Goal: Find specific page/section: Find specific page/section

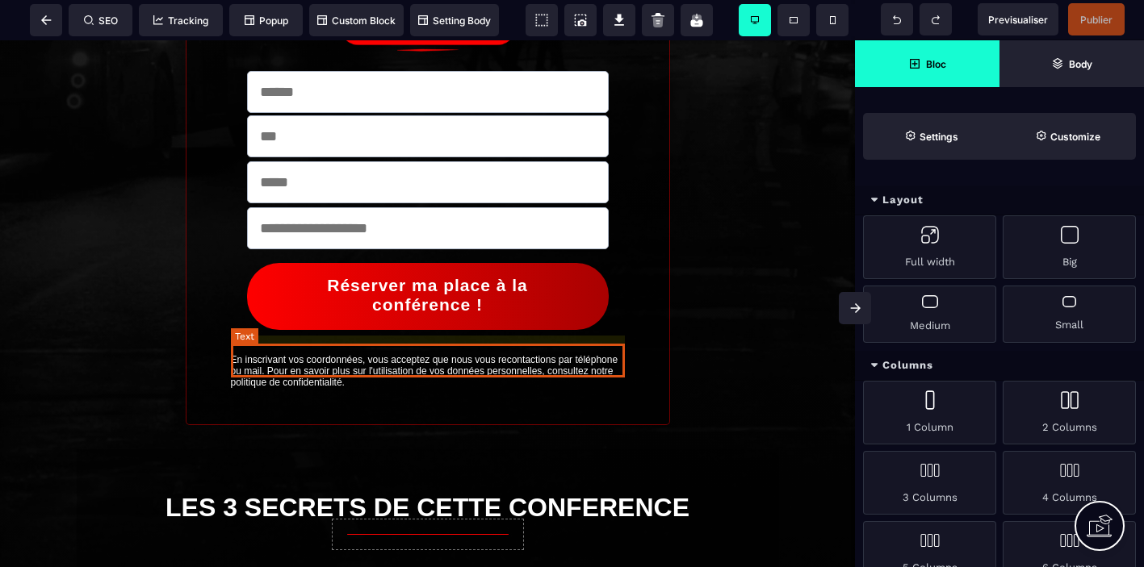
scroll to position [398, 0]
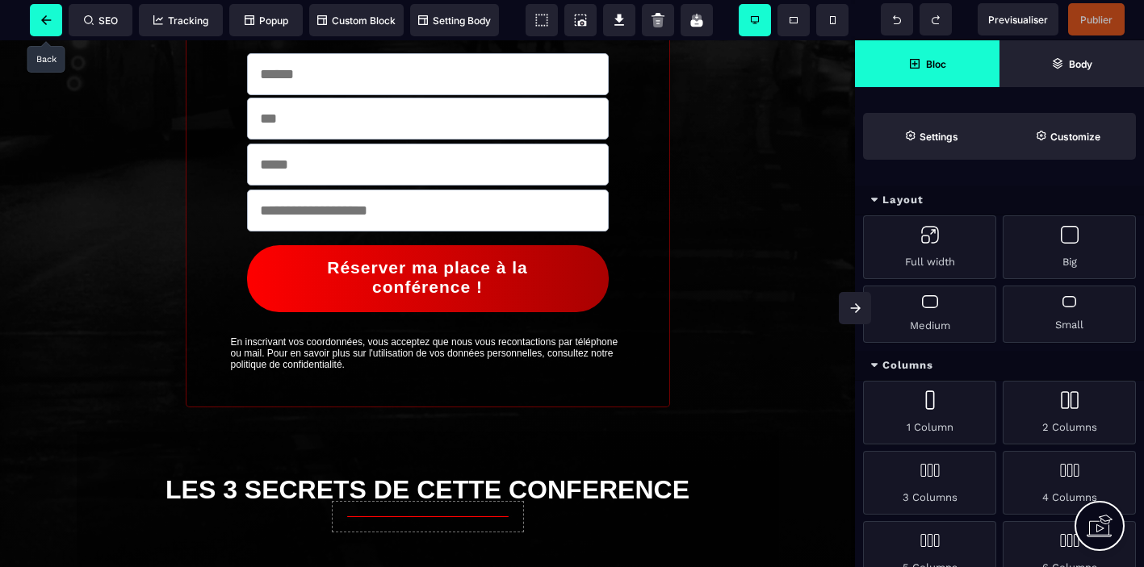
click at [50, 23] on icon at bounding box center [46, 20] width 10 height 10
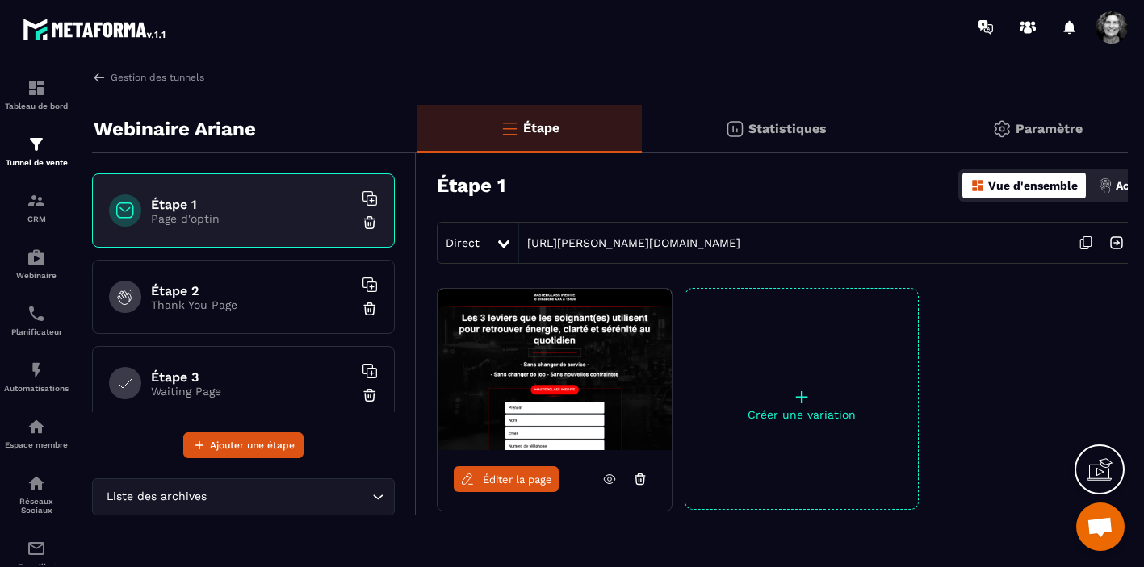
click at [228, 309] on p "Thank You Page" at bounding box center [252, 305] width 202 height 13
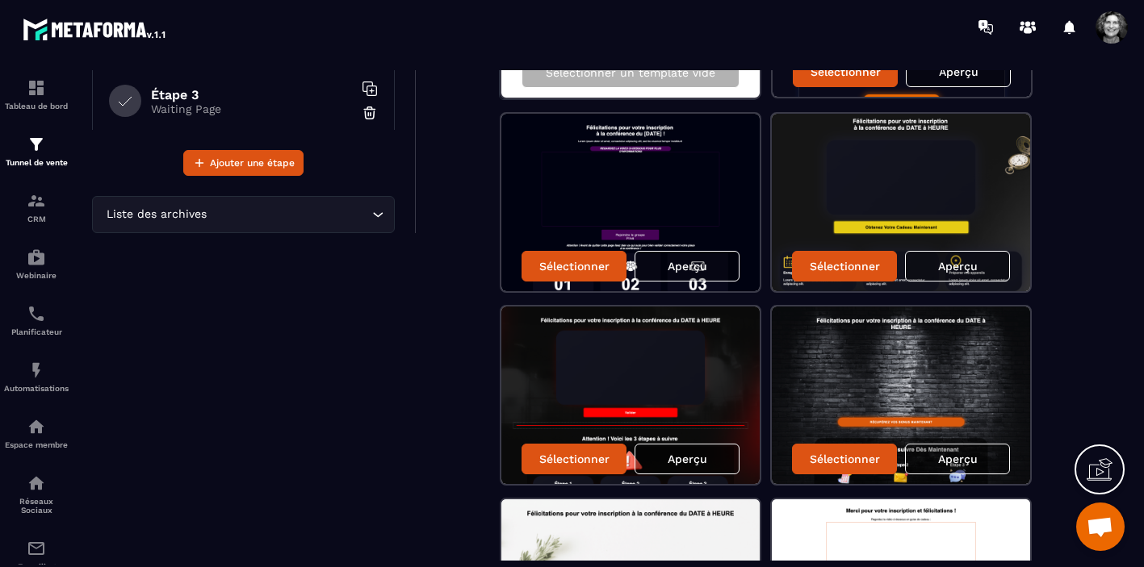
scroll to position [286, 0]
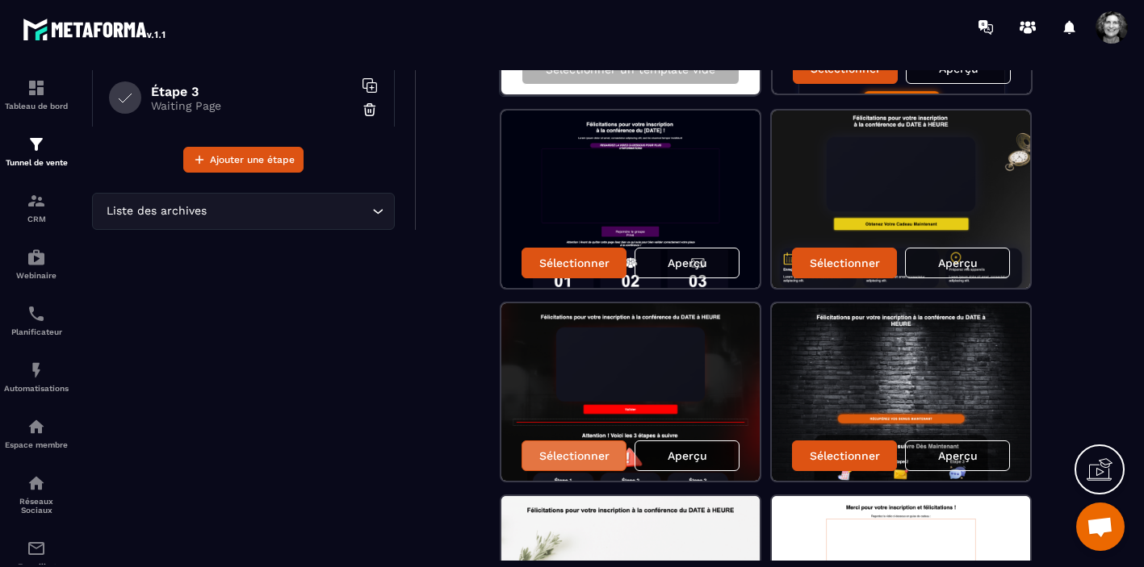
click at [590, 452] on p "Sélectionner" at bounding box center [574, 456] width 70 height 13
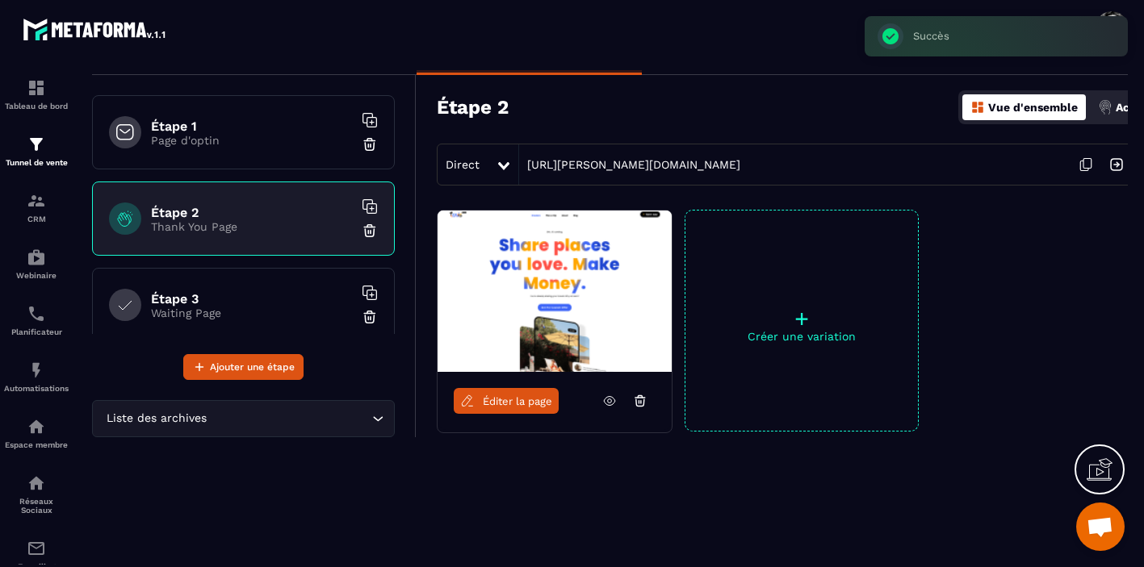
scroll to position [78, 0]
click at [516, 404] on span "Éditer la page" at bounding box center [517, 402] width 69 height 12
